Goal: Participate in discussion: Engage in conversation with other users on a specific topic

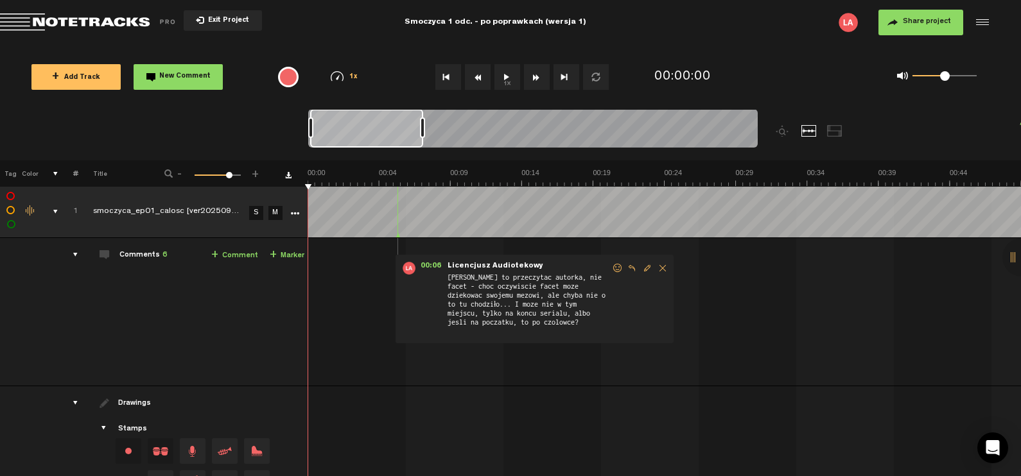
click at [425, 135] on div at bounding box center [422, 127] width 5 height 21
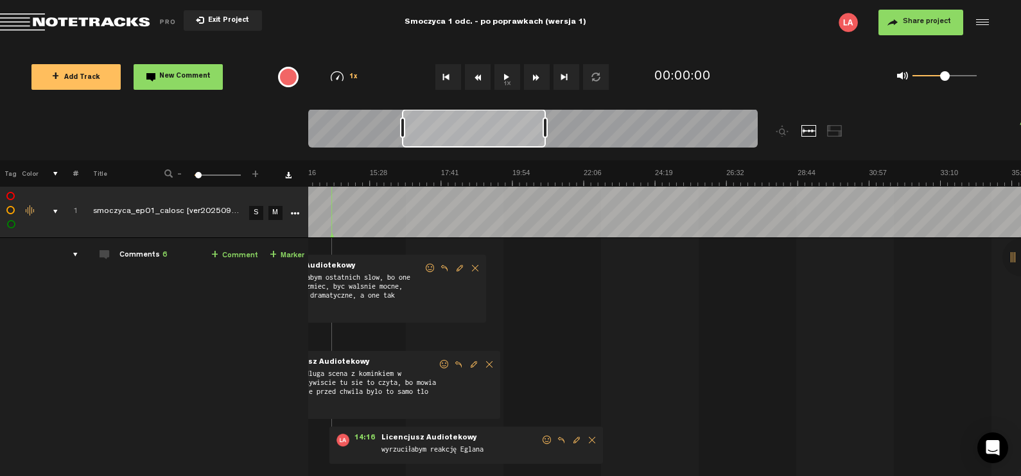
scroll to position [0, 397]
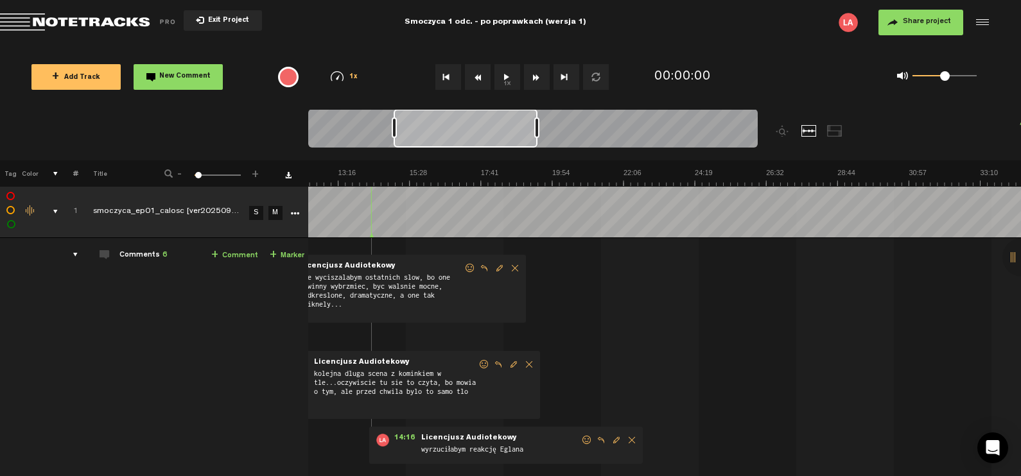
drag, startPoint x: 401, startPoint y: 133, endPoint x: 485, endPoint y: 144, distance: 84.3
click at [485, 144] on div at bounding box center [466, 128] width 144 height 39
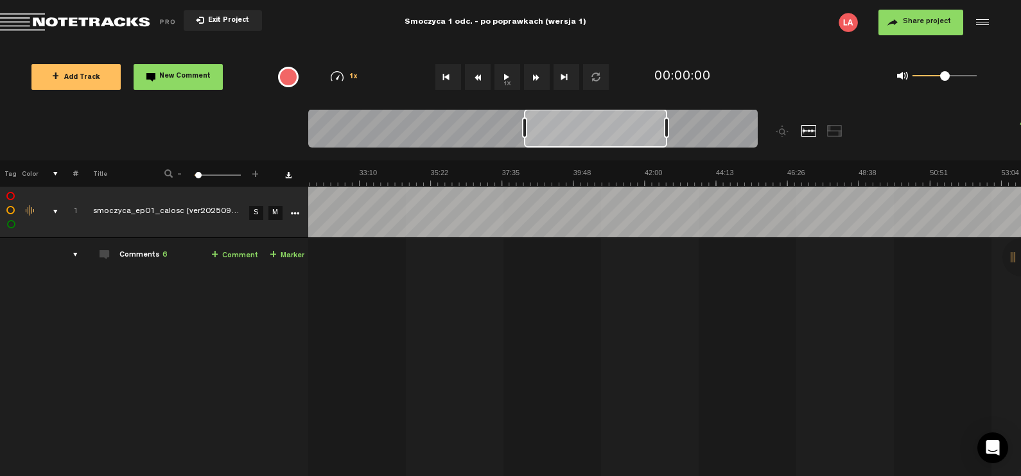
scroll to position [0, 1018]
drag, startPoint x: 490, startPoint y: 130, endPoint x: 621, endPoint y: 130, distance: 130.3
click at [621, 130] on div at bounding box center [595, 128] width 143 height 39
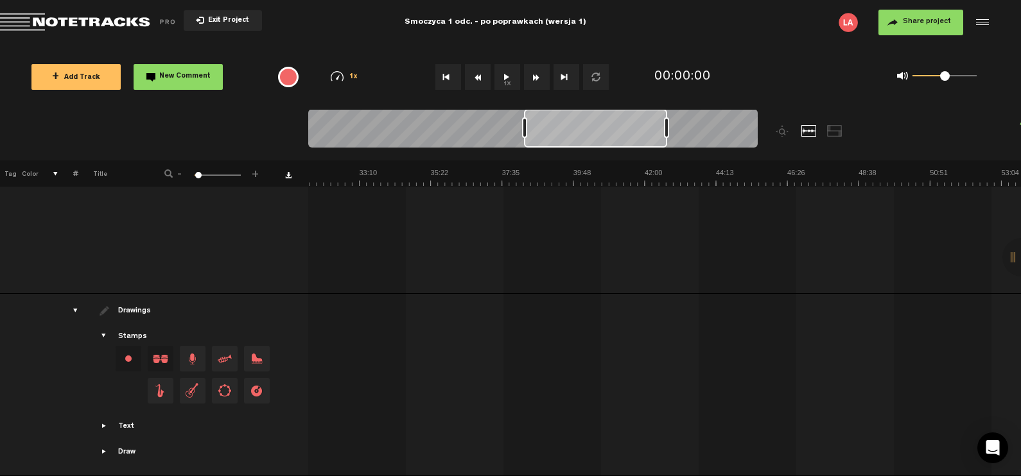
click at [1010, 248] on div at bounding box center [1021, 257] width 39 height 39
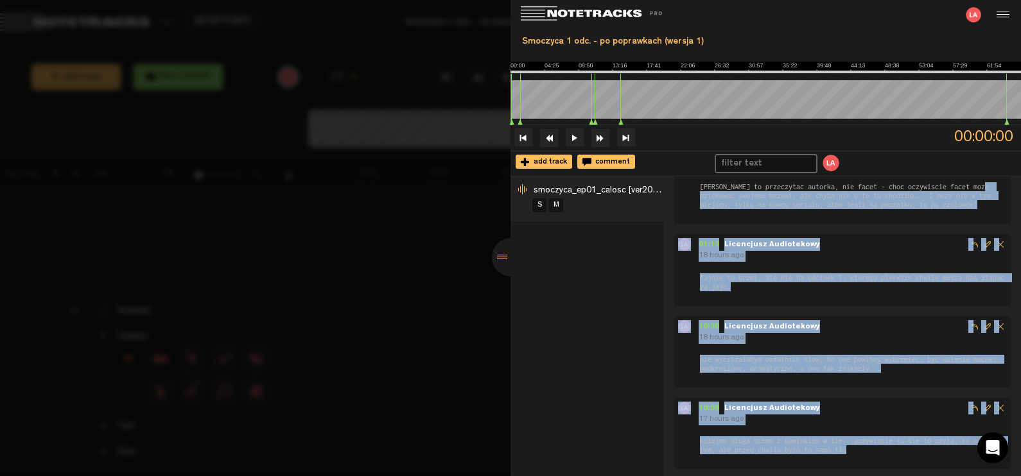
scroll to position [0, 0]
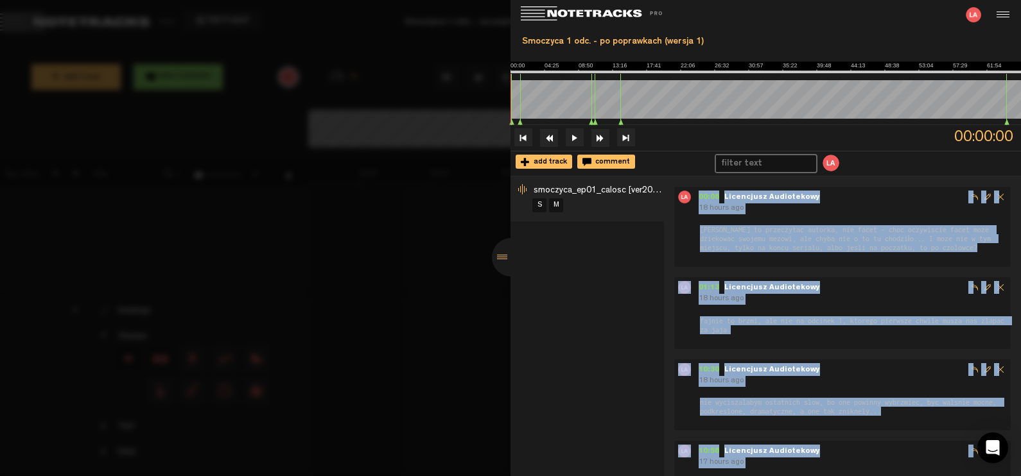
drag, startPoint x: 824, startPoint y: 440, endPoint x: 677, endPoint y: 178, distance: 300.4
click at [677, 178] on div "00:06 - Licencjusz Audiotekowy 18 hours ago [PERSON_NAME] to przeczytac autorka…" at bounding box center [843, 326] width 358 height 299
copy div "28:22 - Loremipsum Dolorsitame 31 conse adi Elitsed do eiusmodtem incidid, utl …"
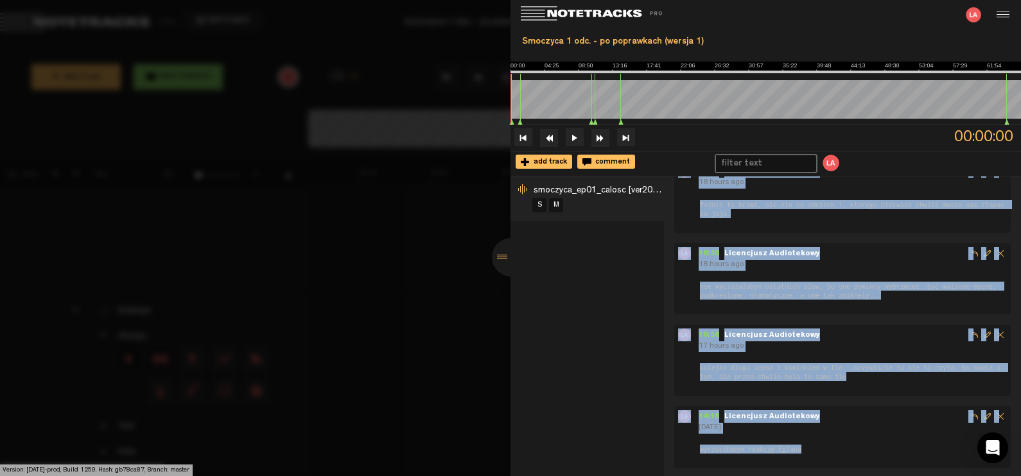
scroll to position [210, 0]
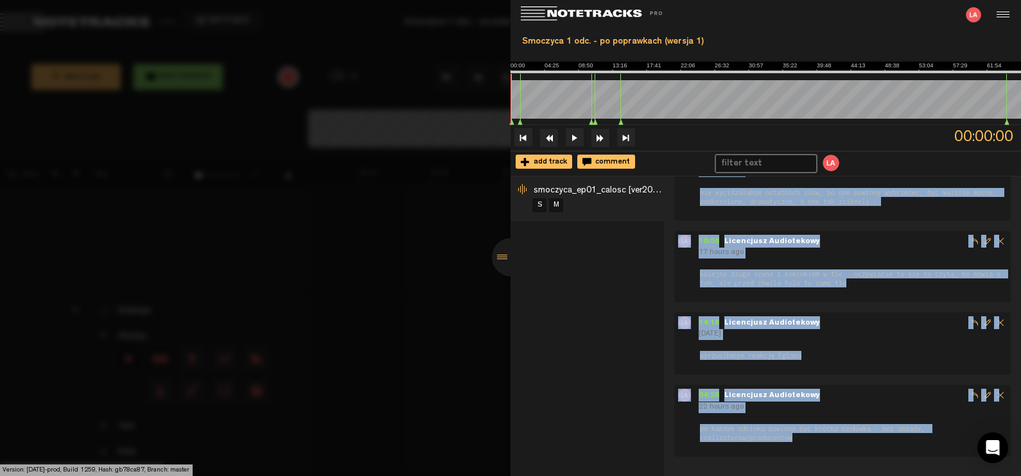
click at [762, 413] on form "po każdym odcinku powinna być krótka czołówka - bez obsady, realizatorów/produc…" at bounding box center [852, 428] width 309 height 30
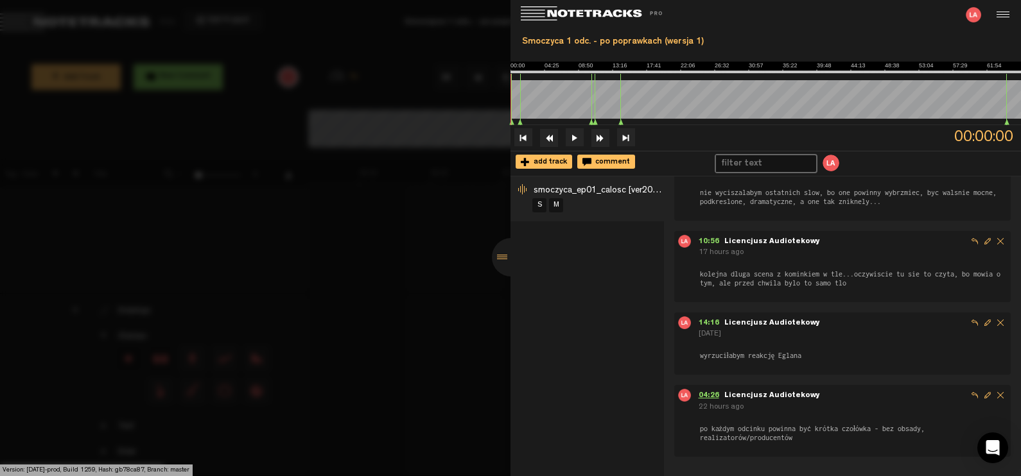
click at [713, 395] on span "04:26" at bounding box center [711, 396] width 26 height 8
click at [499, 258] on div at bounding box center [511, 257] width 39 height 39
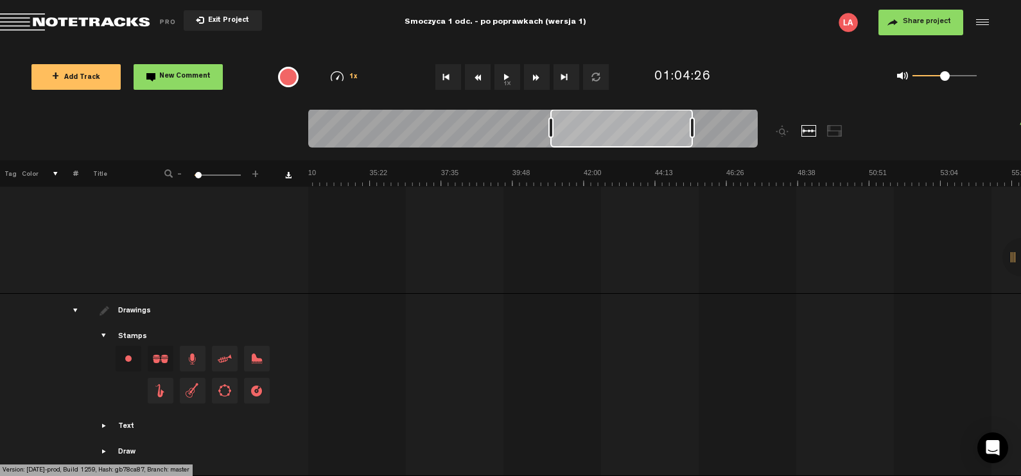
scroll to position [0, 1455]
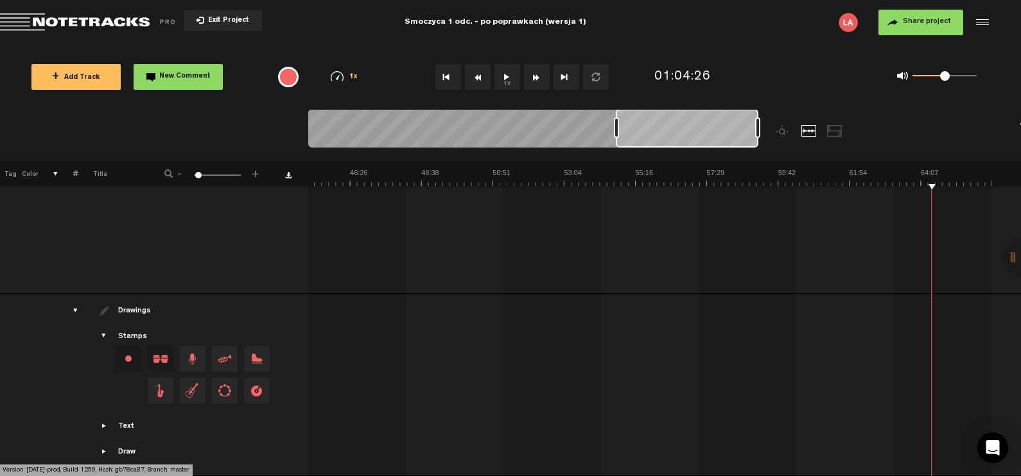
drag, startPoint x: 589, startPoint y: 135, endPoint x: 740, endPoint y: 141, distance: 151.0
click at [740, 141] on div at bounding box center [687, 128] width 143 height 39
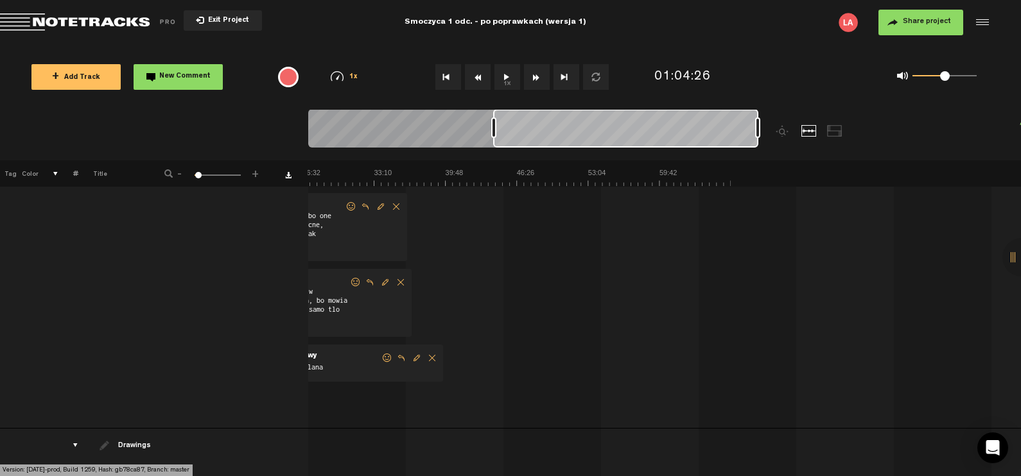
click at [490, 117] on div at bounding box center [532, 130] width 449 height 43
drag, startPoint x: 601, startPoint y: 138, endPoint x: 776, endPoint y: 152, distance: 175.1
click at [776, 152] on div at bounding box center [589, 134] width 562 height 51
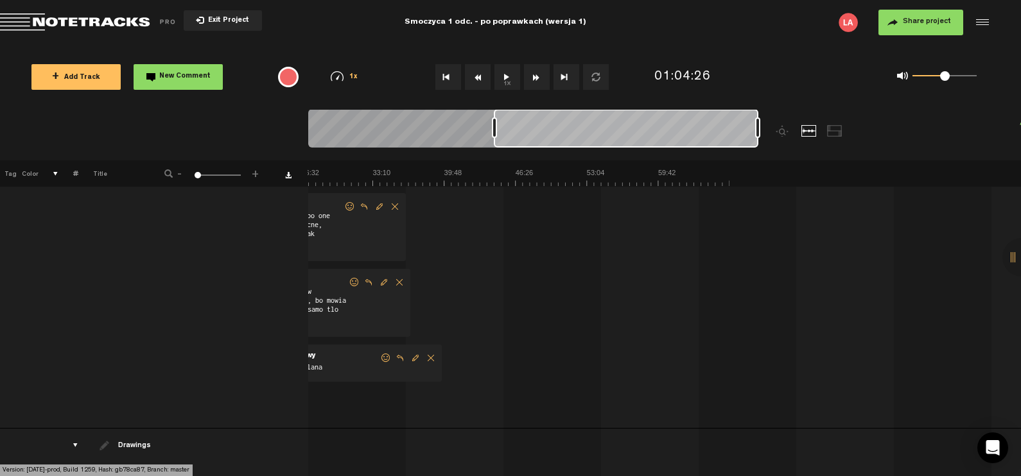
drag, startPoint x: 503, startPoint y: 130, endPoint x: 652, endPoint y: 132, distance: 148.3
click at [652, 132] on div at bounding box center [626, 128] width 264 height 39
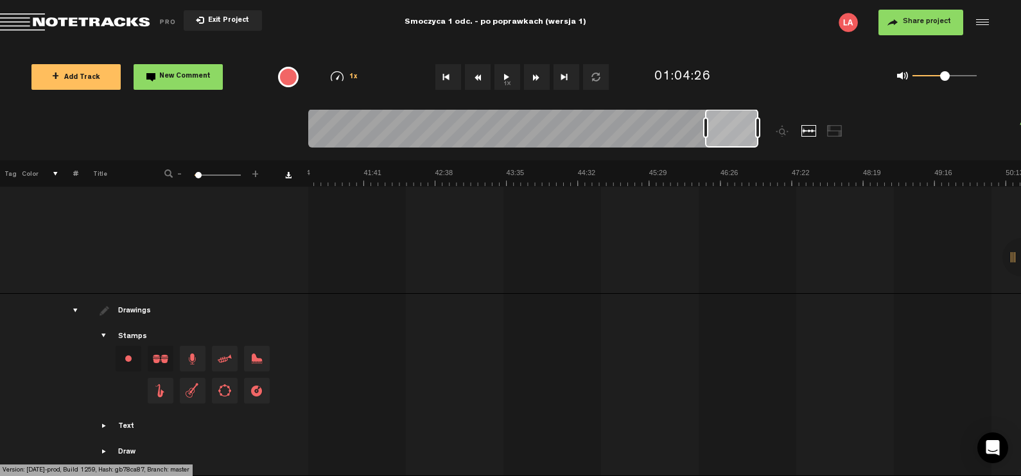
scroll to position [175, 0]
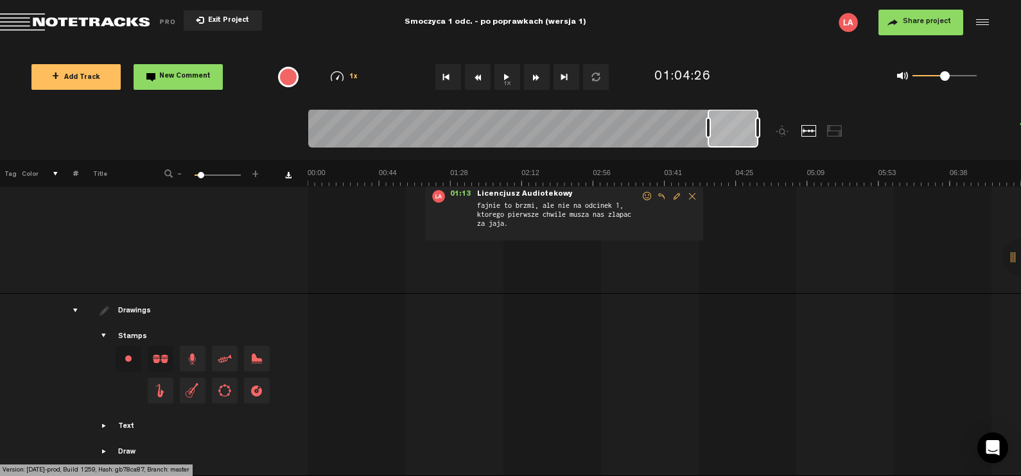
drag, startPoint x: 492, startPoint y: 125, endPoint x: 706, endPoint y: 137, distance: 214.1
click at [706, 137] on div at bounding box center [708, 127] width 5 height 21
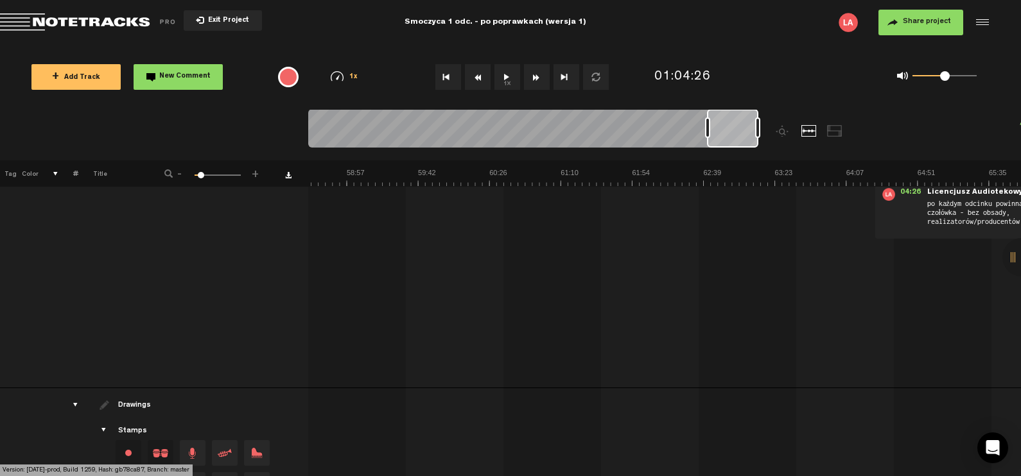
scroll to position [0, 0]
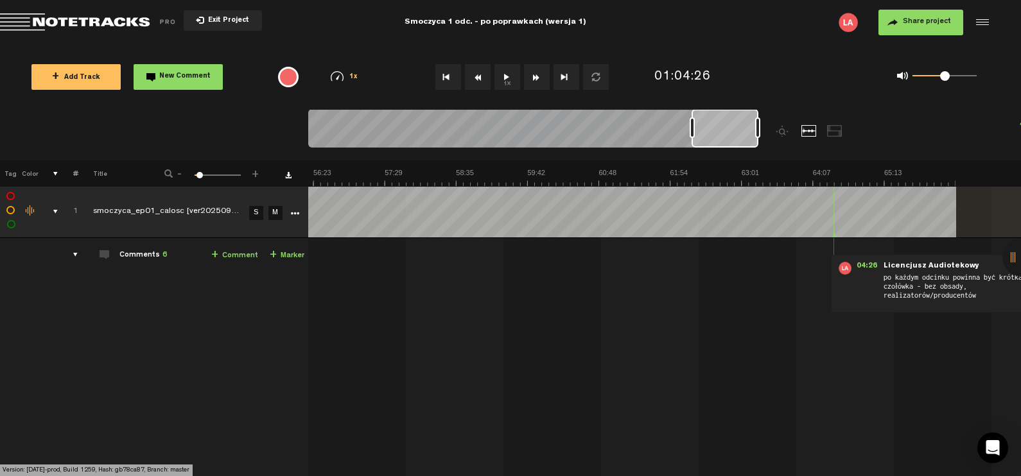
drag, startPoint x: 707, startPoint y: 128, endPoint x: 691, endPoint y: 128, distance: 15.4
click at [691, 128] on div at bounding box center [691, 127] width 5 height 21
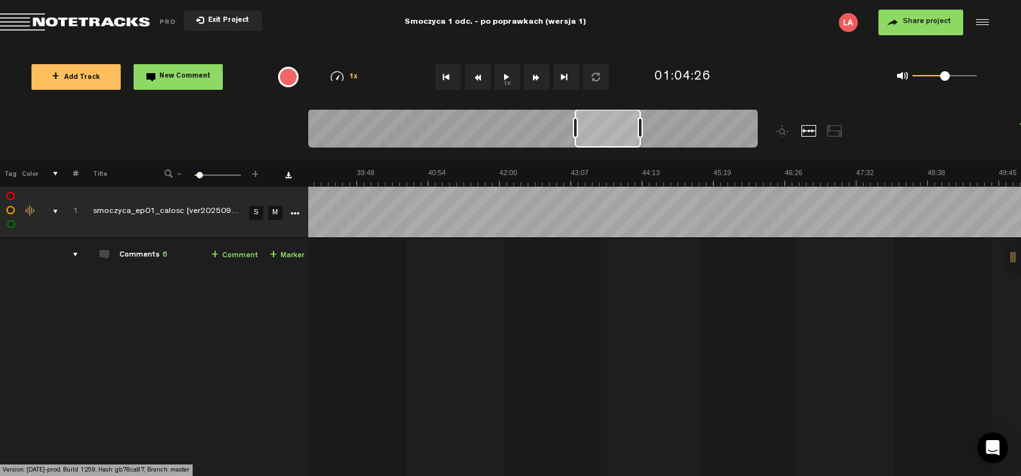
drag, startPoint x: 717, startPoint y: 132, endPoint x: 597, endPoint y: 133, distance: 120.1
click at [597, 133] on div at bounding box center [608, 128] width 66 height 39
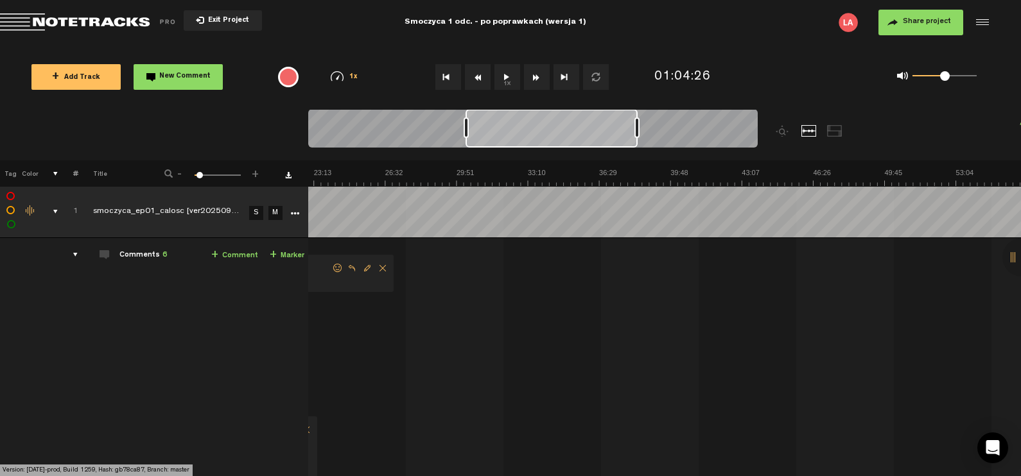
drag, startPoint x: 573, startPoint y: 134, endPoint x: 466, endPoint y: 134, distance: 107.2
click at [466, 134] on div at bounding box center [466, 127] width 5 height 21
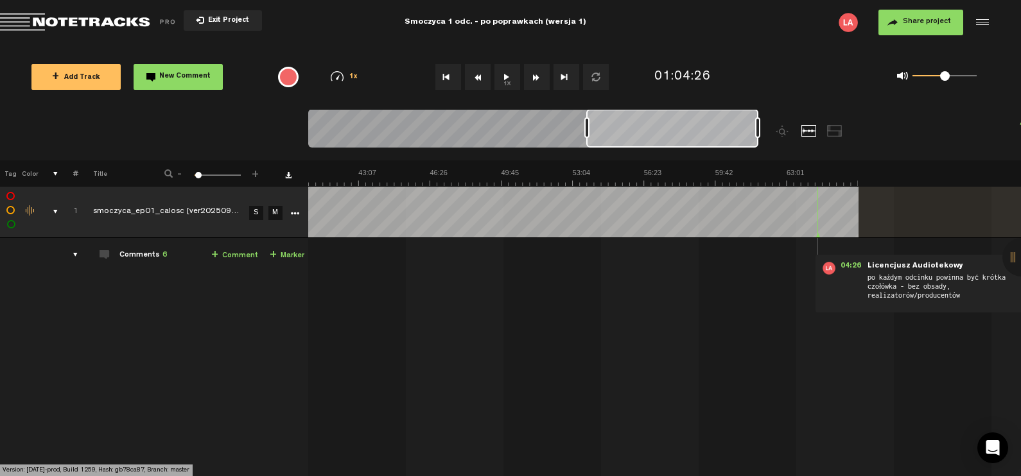
scroll to position [0, 876]
drag, startPoint x: 540, startPoint y: 134, endPoint x: 708, endPoint y: 143, distance: 168.4
click at [708, 143] on div at bounding box center [672, 128] width 172 height 39
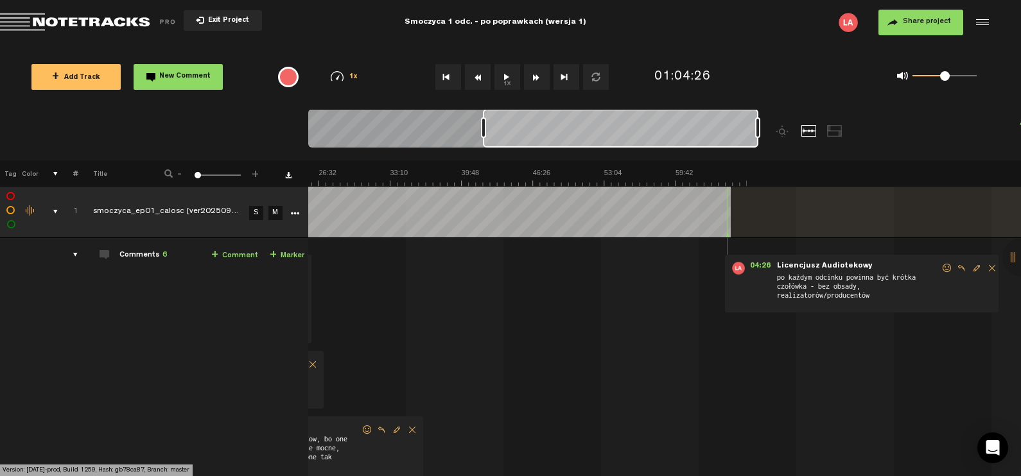
scroll to position [0, 226]
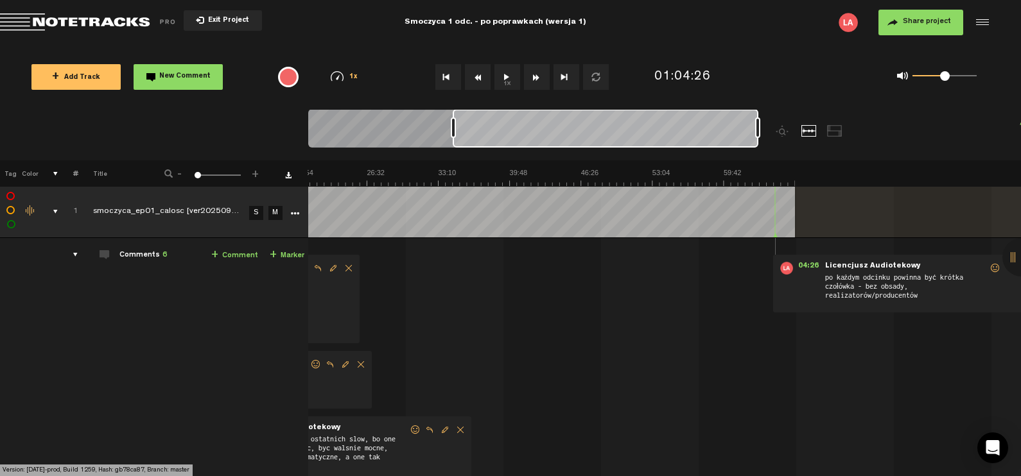
drag, startPoint x: 585, startPoint y: 132, endPoint x: 451, endPoint y: 133, distance: 133.5
click at [451, 133] on div at bounding box center [453, 127] width 5 height 21
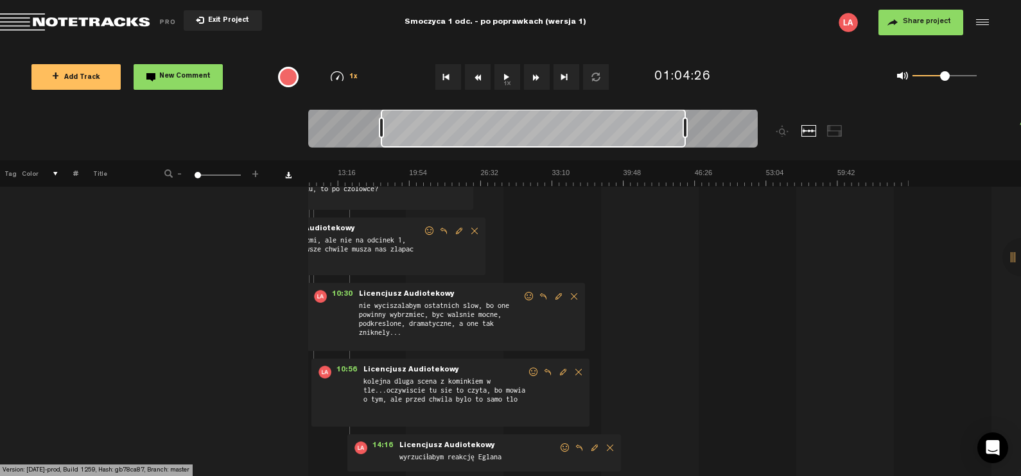
scroll to position [0, 51]
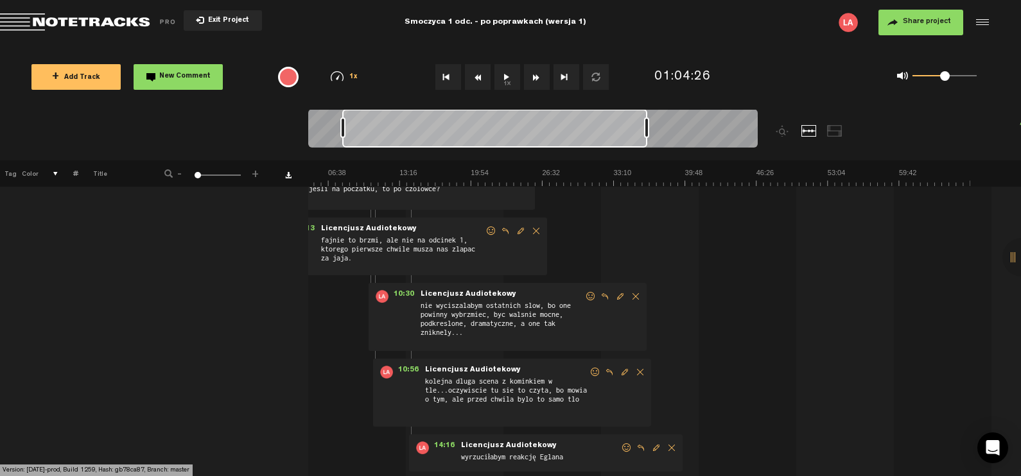
drag, startPoint x: 526, startPoint y: 133, endPoint x: 429, endPoint y: 132, distance: 97.6
click at [429, 132] on div at bounding box center [494, 128] width 305 height 39
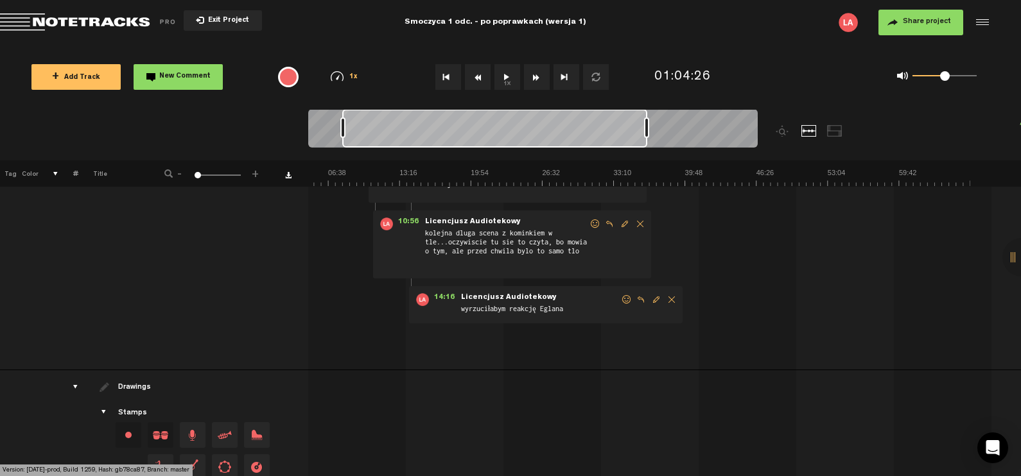
scroll to position [365, 0]
